Goal: Task Accomplishment & Management: Manage account settings

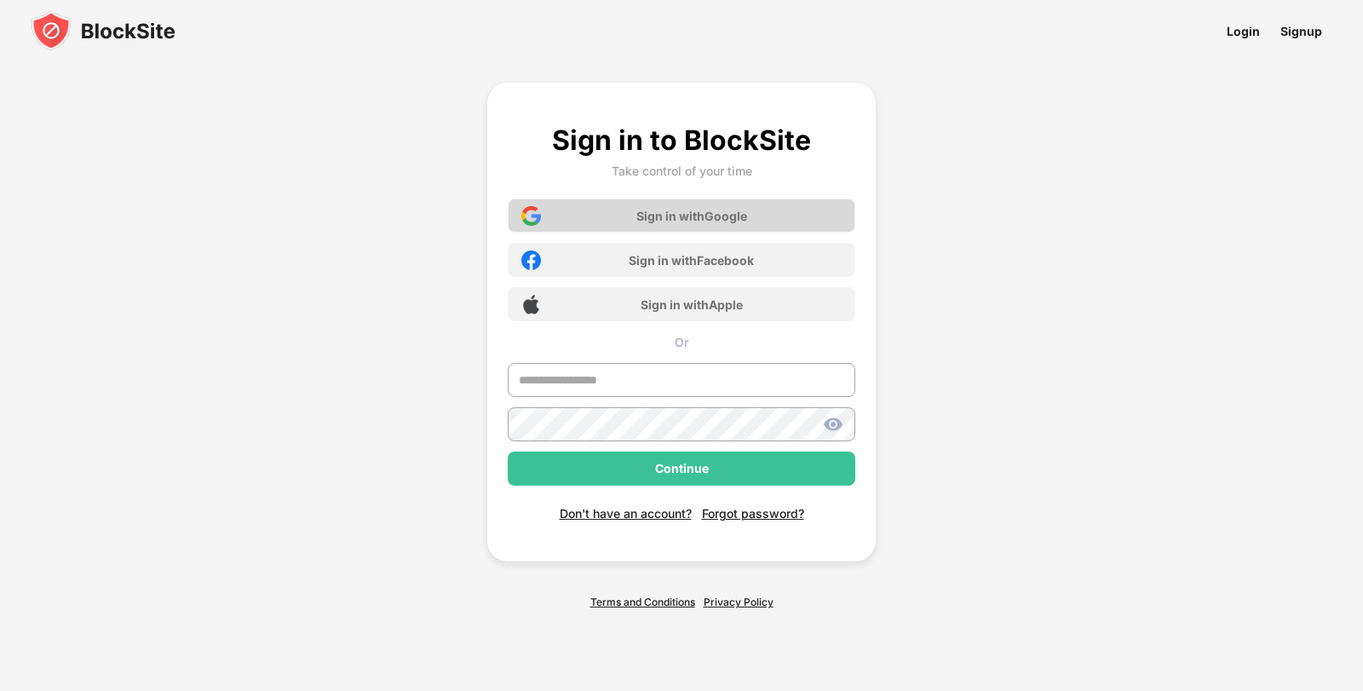
click at [772, 227] on div "Sign in with Google" at bounding box center [682, 216] width 348 height 34
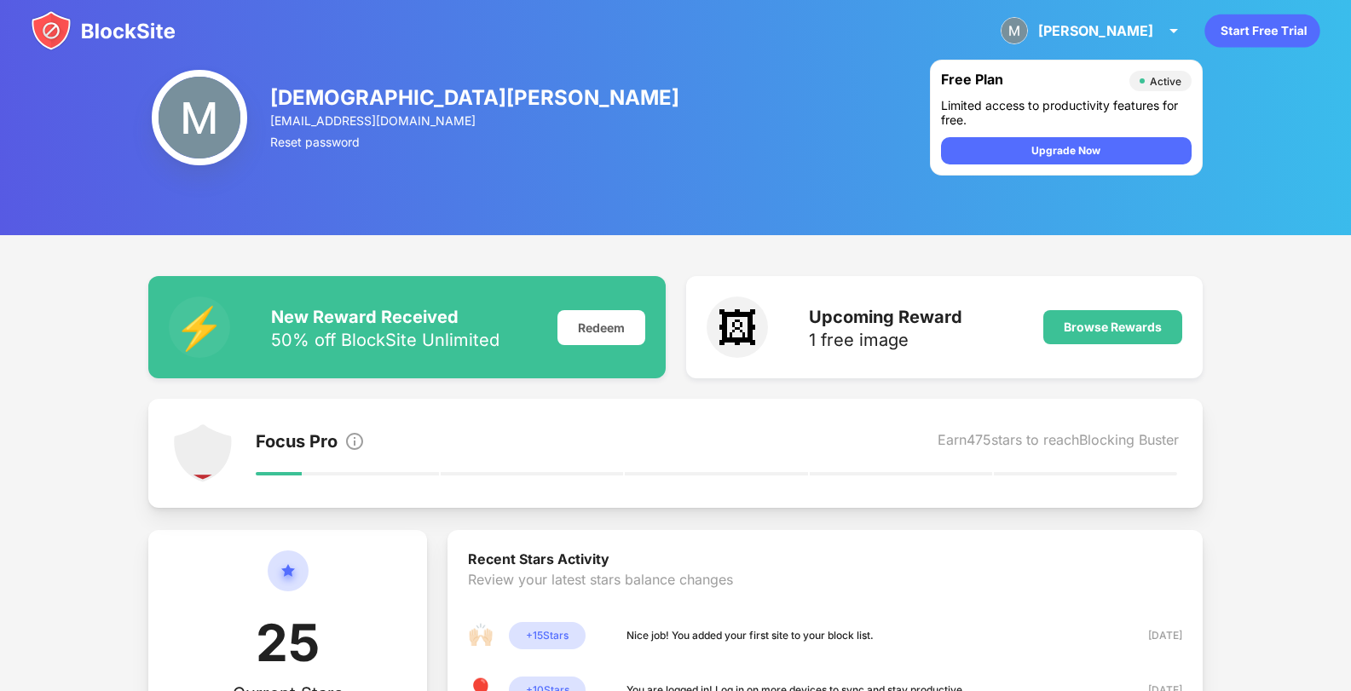
click at [400, 177] on div "[PERSON_NAME] [EMAIL_ADDRESS][DOMAIN_NAME] Reset password Free Plan Active Limi…" at bounding box center [675, 117] width 1351 height 235
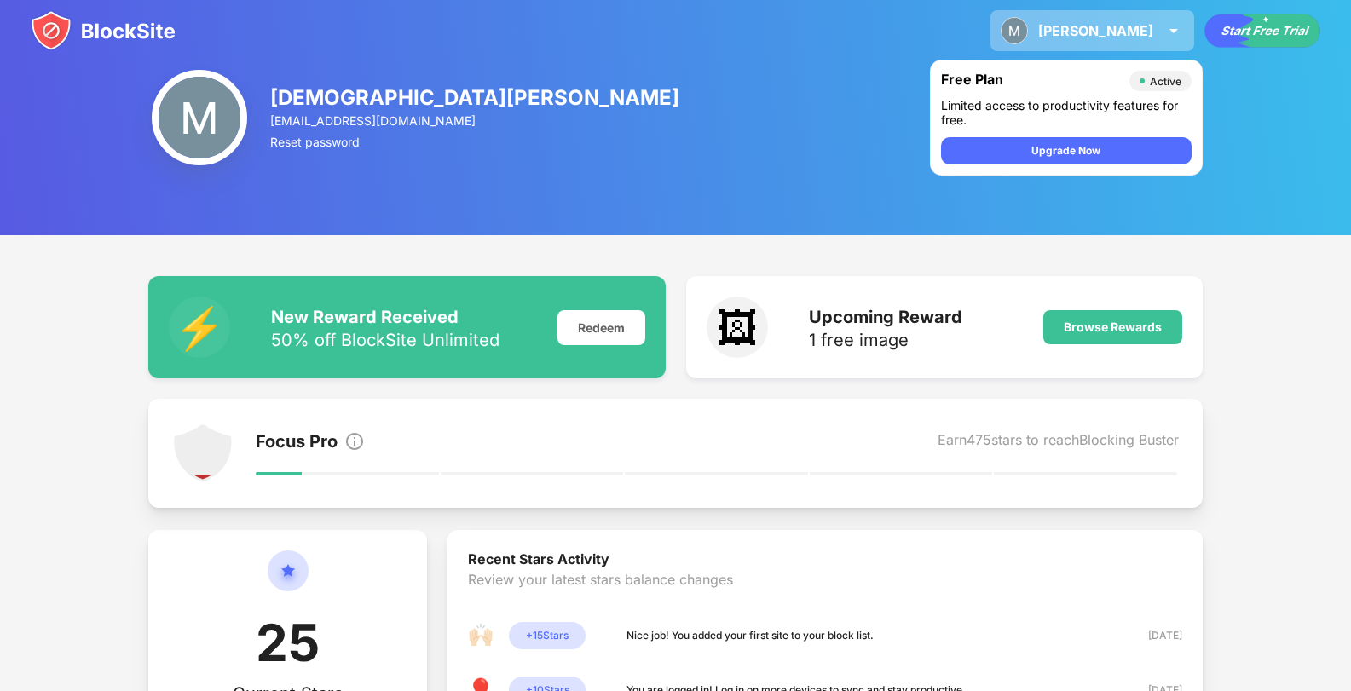
click at [1124, 38] on div "[PERSON_NAME]" at bounding box center [1095, 30] width 115 height 17
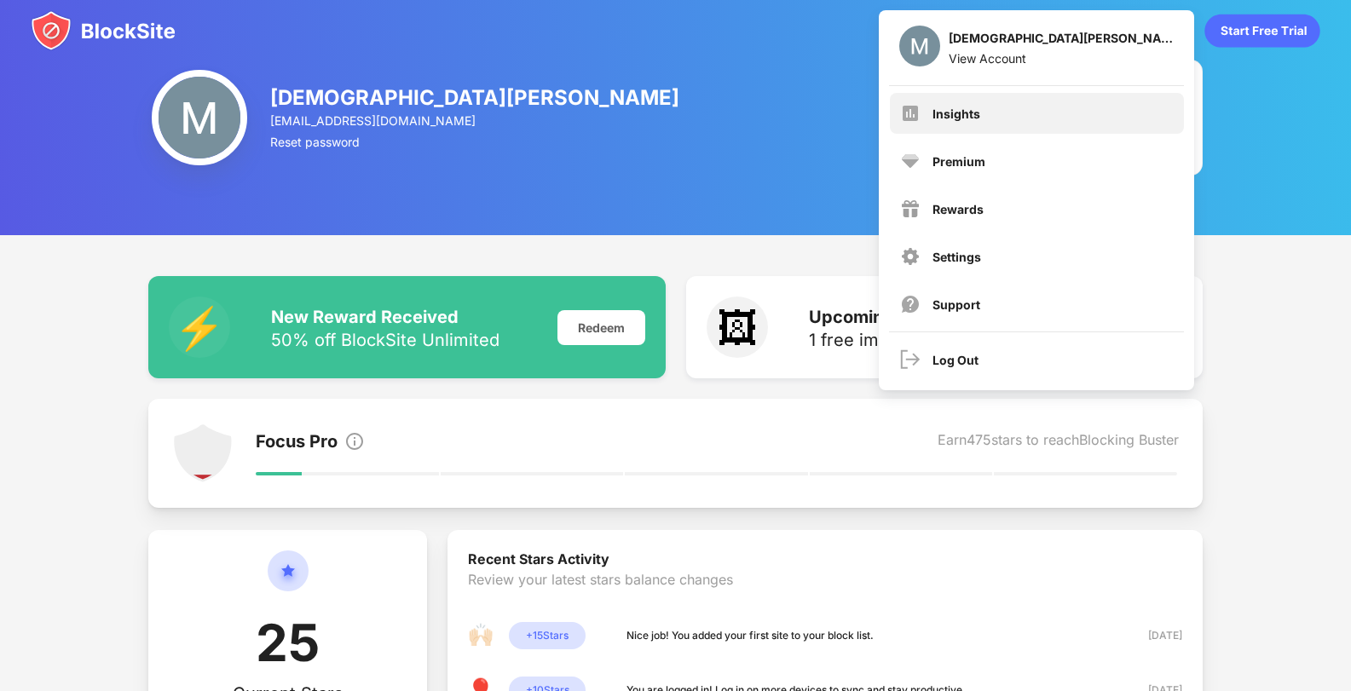
click at [1054, 106] on div "Insights" at bounding box center [1037, 113] width 294 height 41
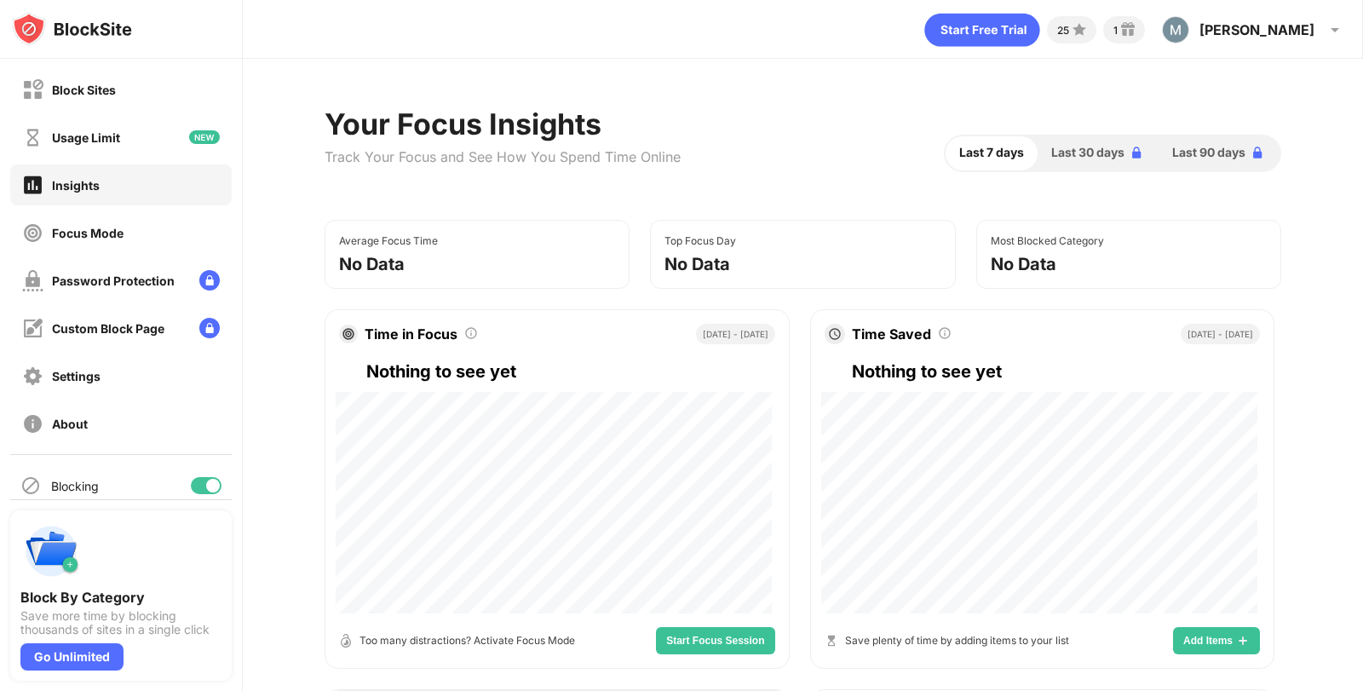
click at [110, 118] on div "Block Sites Usage Limit Insights Focus Mode Password Protection Custom Block Pa…" at bounding box center [121, 256] width 242 height 395
click at [130, 101] on div "Block Sites" at bounding box center [121, 89] width 222 height 41
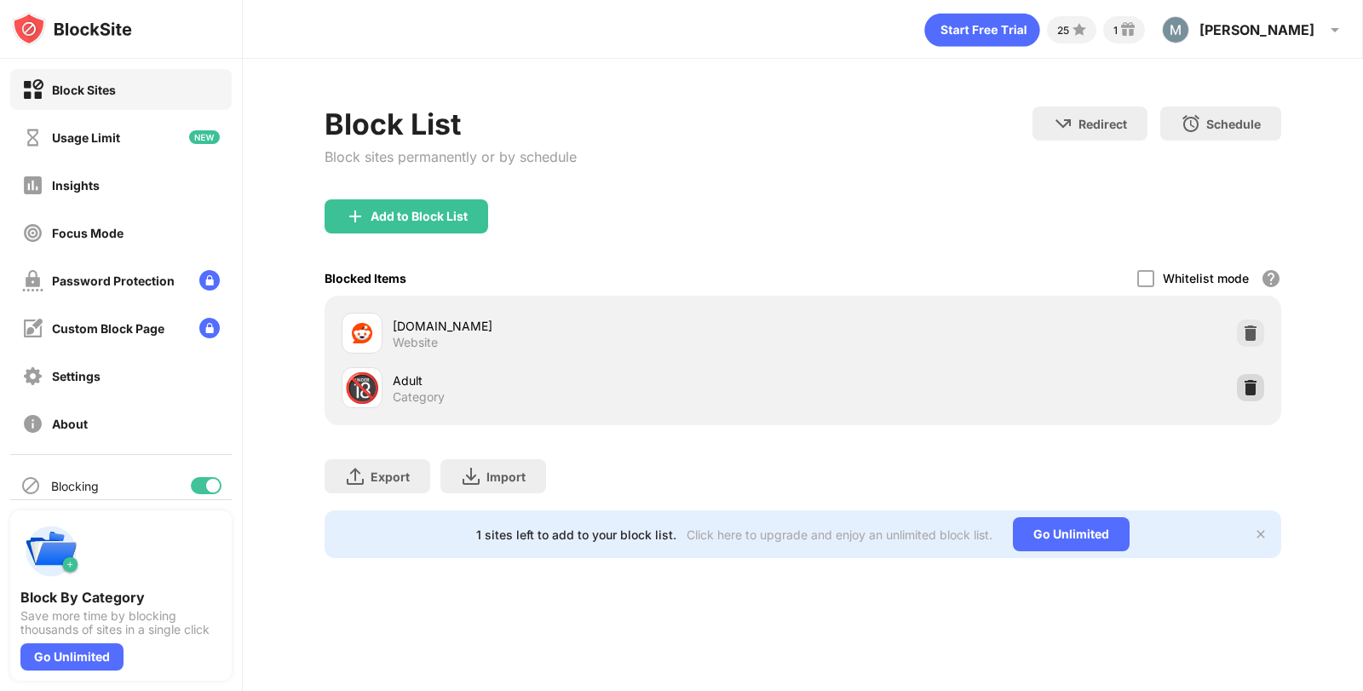
click at [1256, 397] on div at bounding box center [1250, 387] width 27 height 27
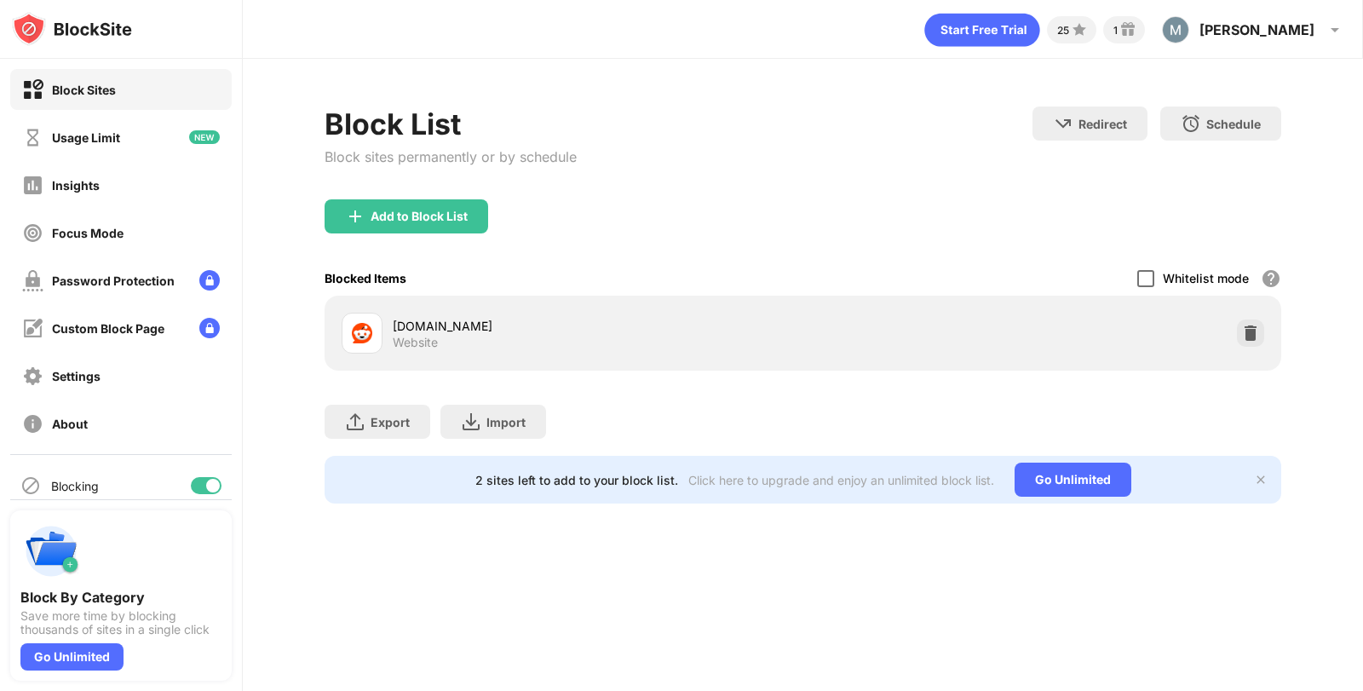
click at [1150, 274] on div "Whitelist mode Block all websites except for those in your whitelist. Whitelist…" at bounding box center [1209, 278] width 144 height 35
click at [1150, 274] on div at bounding box center [1145, 278] width 17 height 17
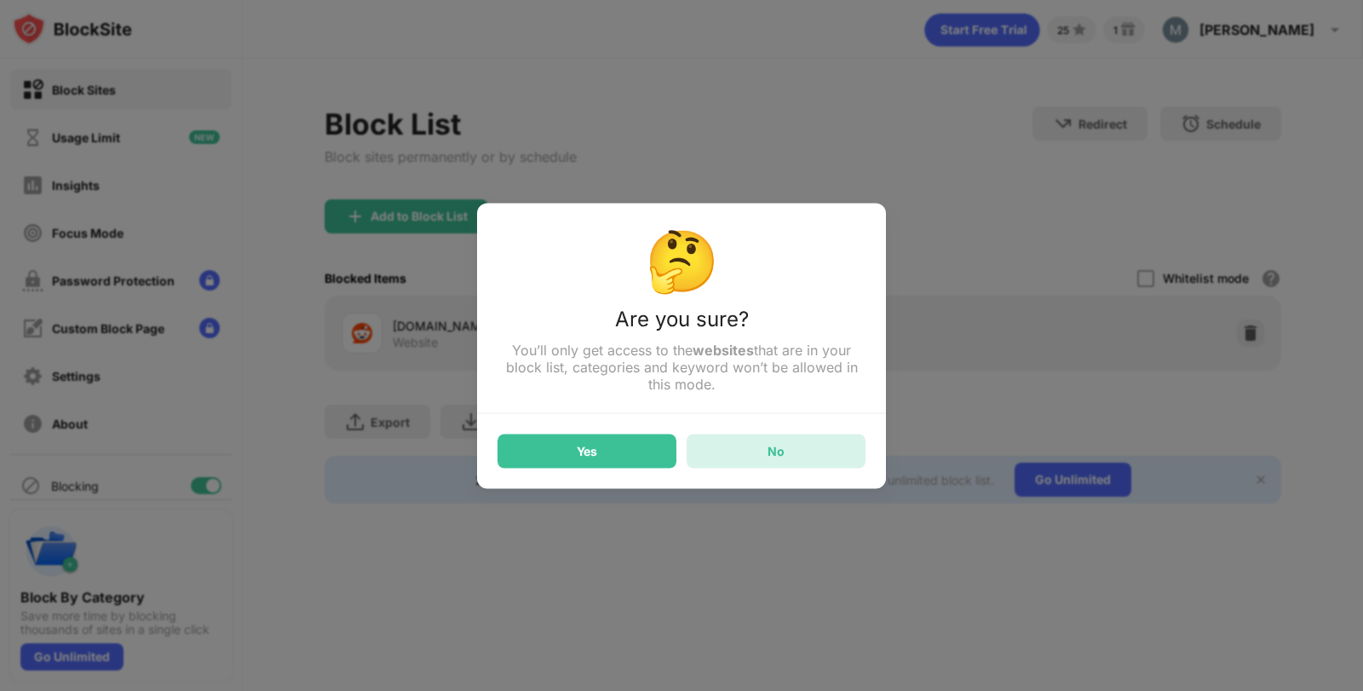
click at [717, 447] on div "No" at bounding box center [776, 451] width 179 height 34
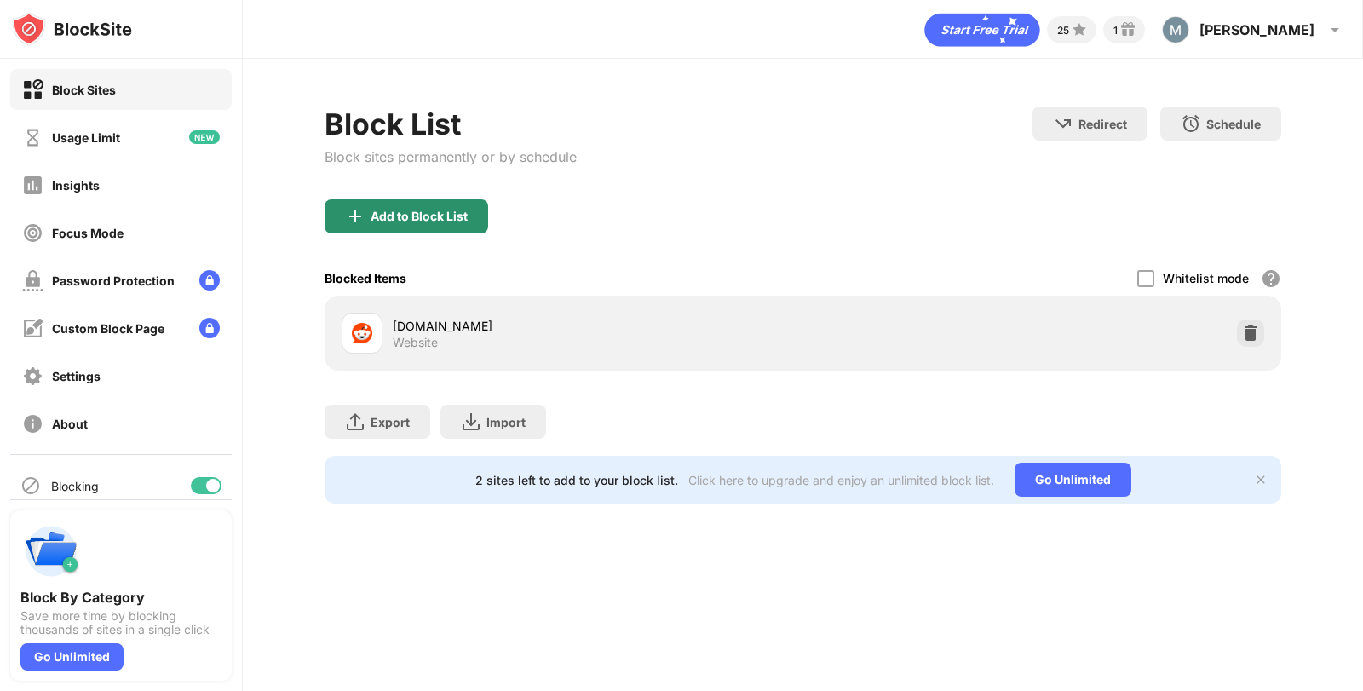
click at [445, 210] on div "Add to Block List" at bounding box center [419, 217] width 97 height 14
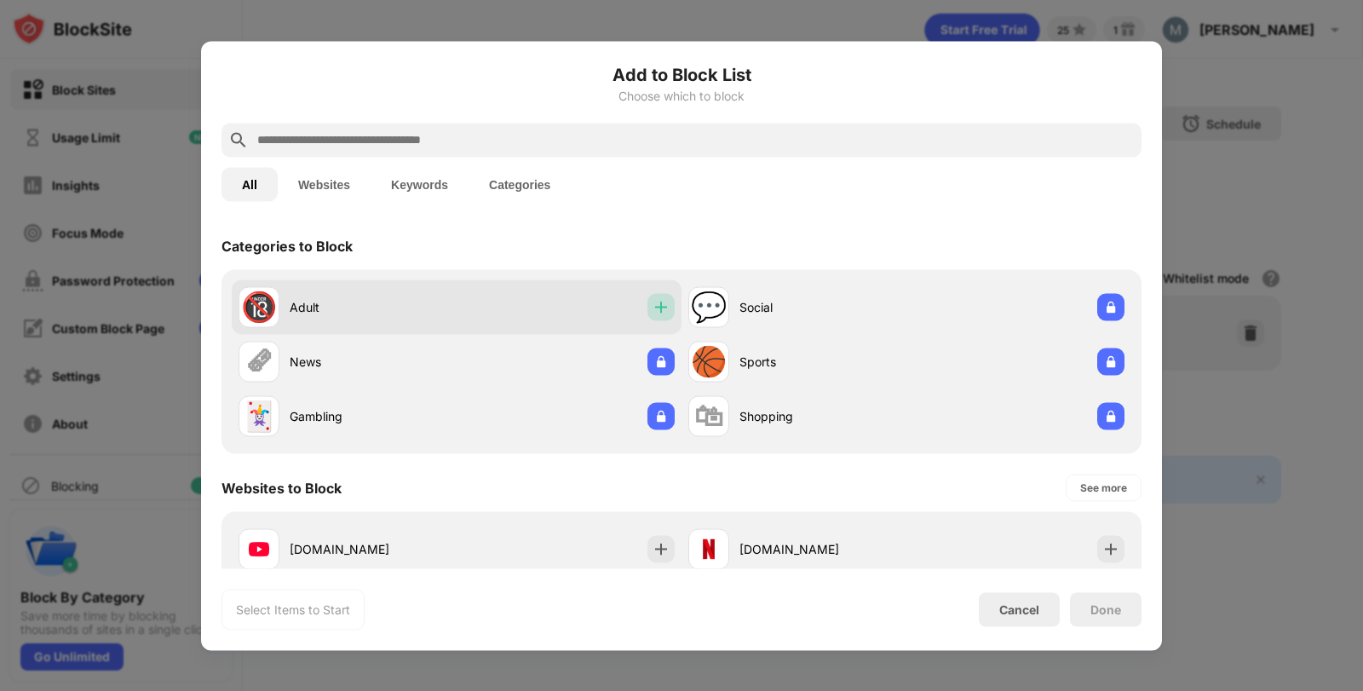
click at [654, 304] on img at bounding box center [661, 306] width 17 height 17
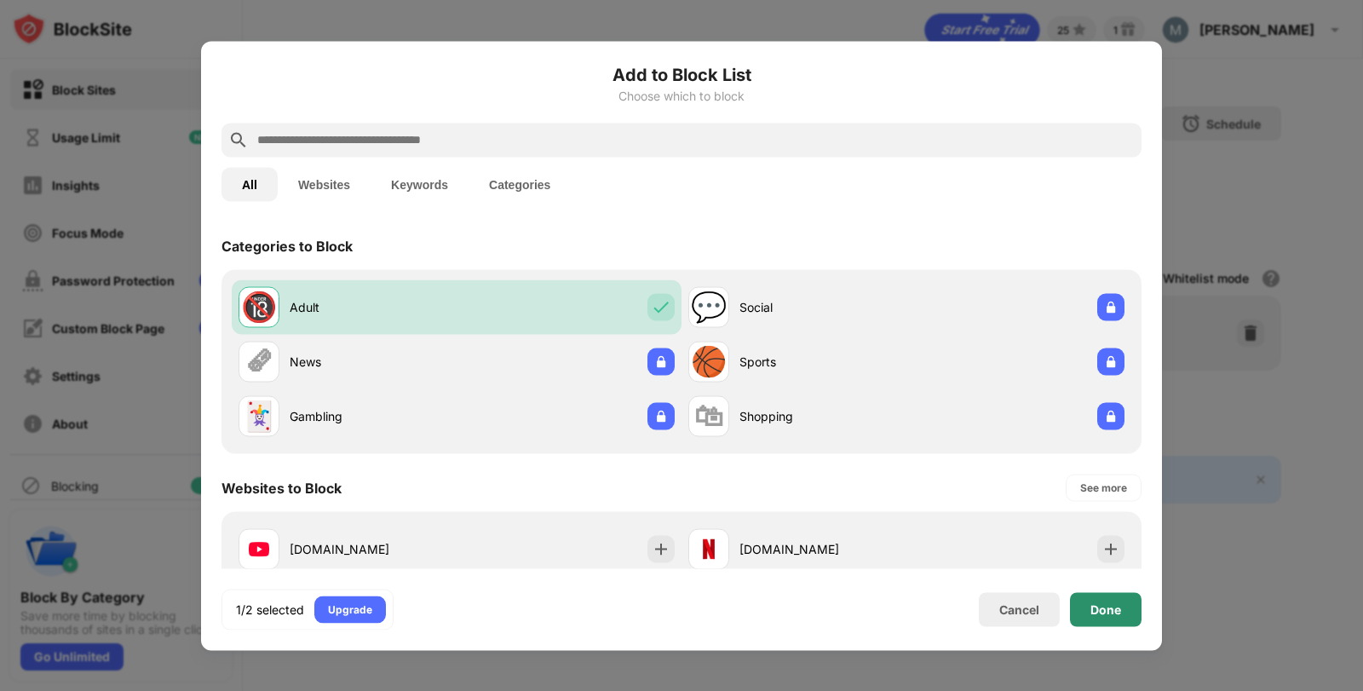
click at [1109, 619] on div "Done" at bounding box center [1106, 609] width 72 height 34
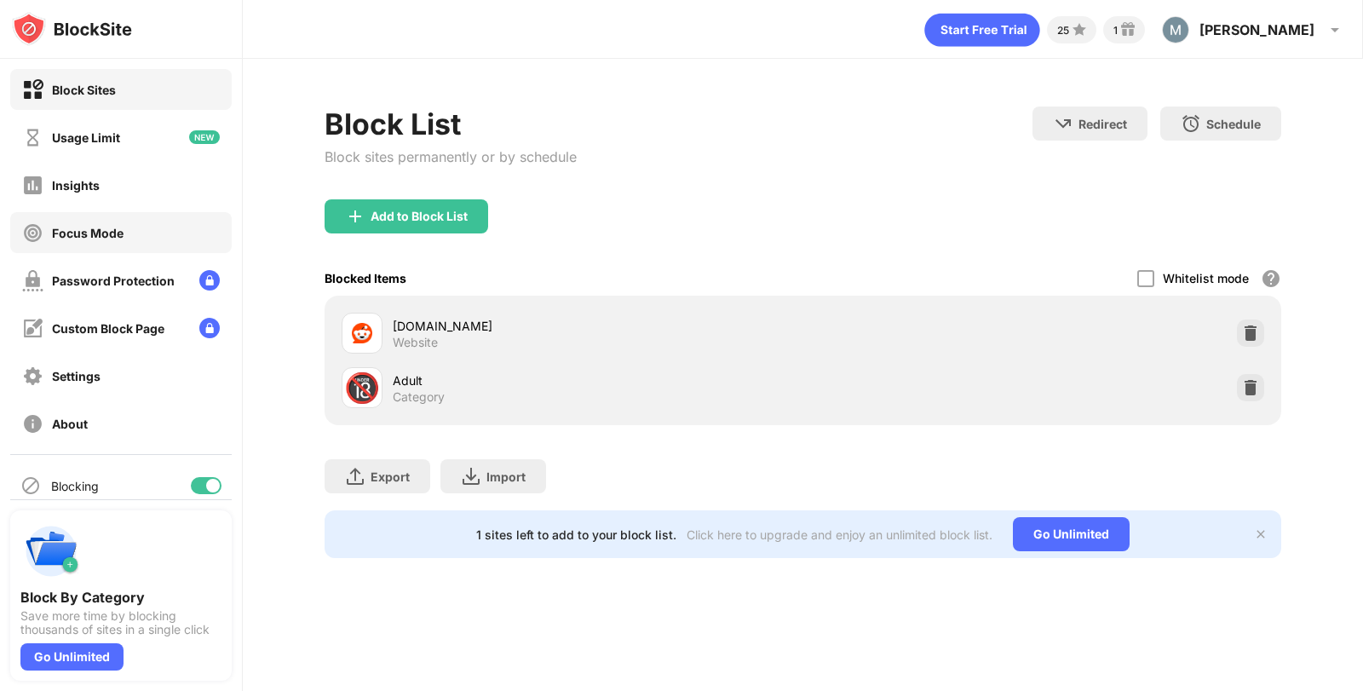
click at [160, 248] on div "Focus Mode" at bounding box center [121, 232] width 222 height 41
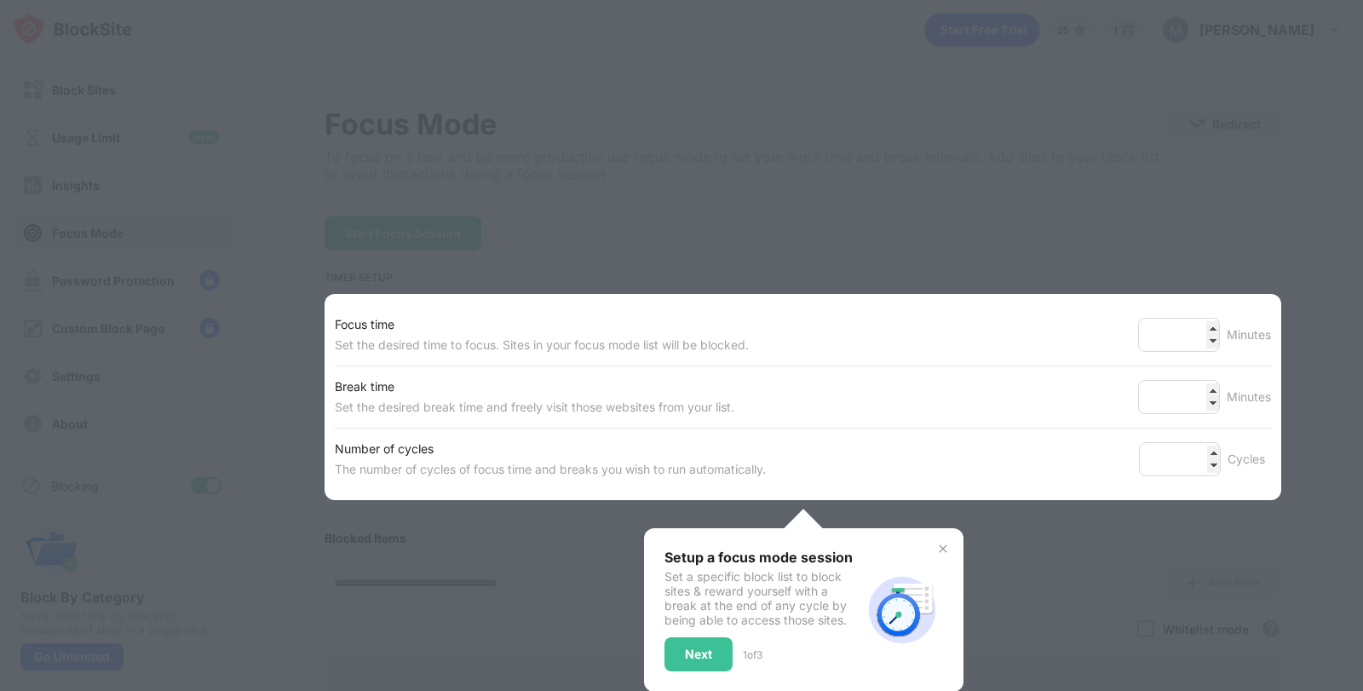
click at [274, 331] on div at bounding box center [681, 345] width 1363 height 691
drag, startPoint x: 274, startPoint y: 331, endPoint x: 682, endPoint y: 20, distance: 513.1
click at [682, 20] on div at bounding box center [681, 345] width 1363 height 691
